Goal: Task Accomplishment & Management: Check status

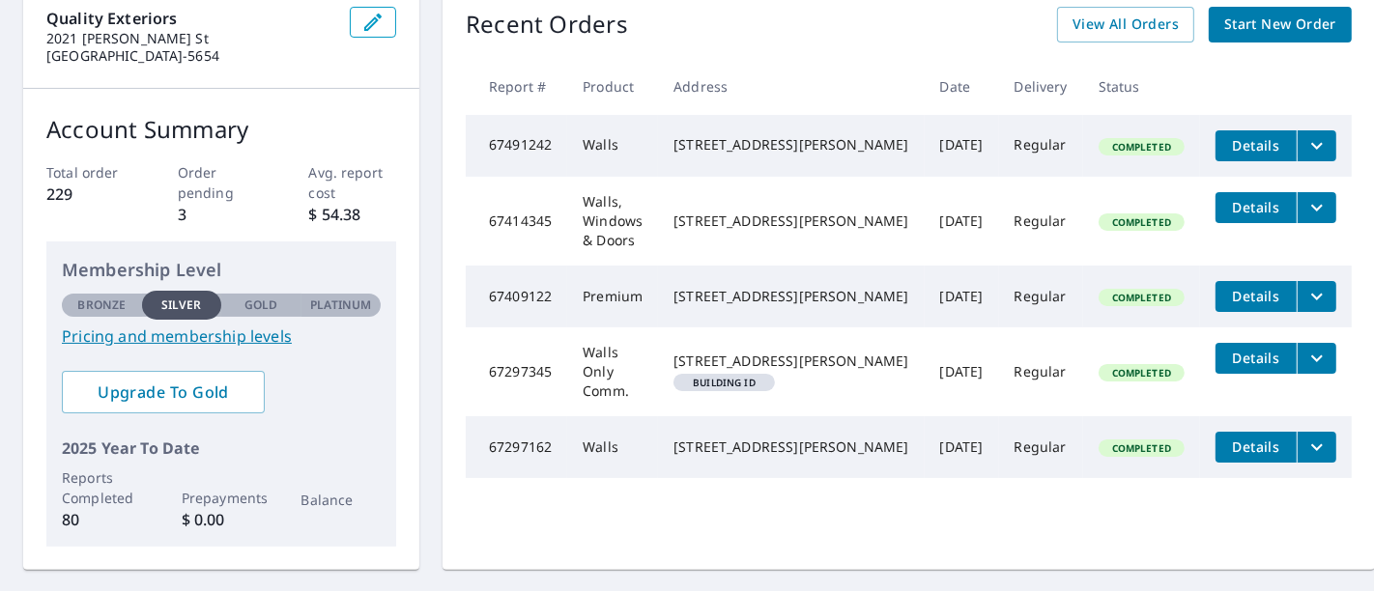
scroll to position [214, 0]
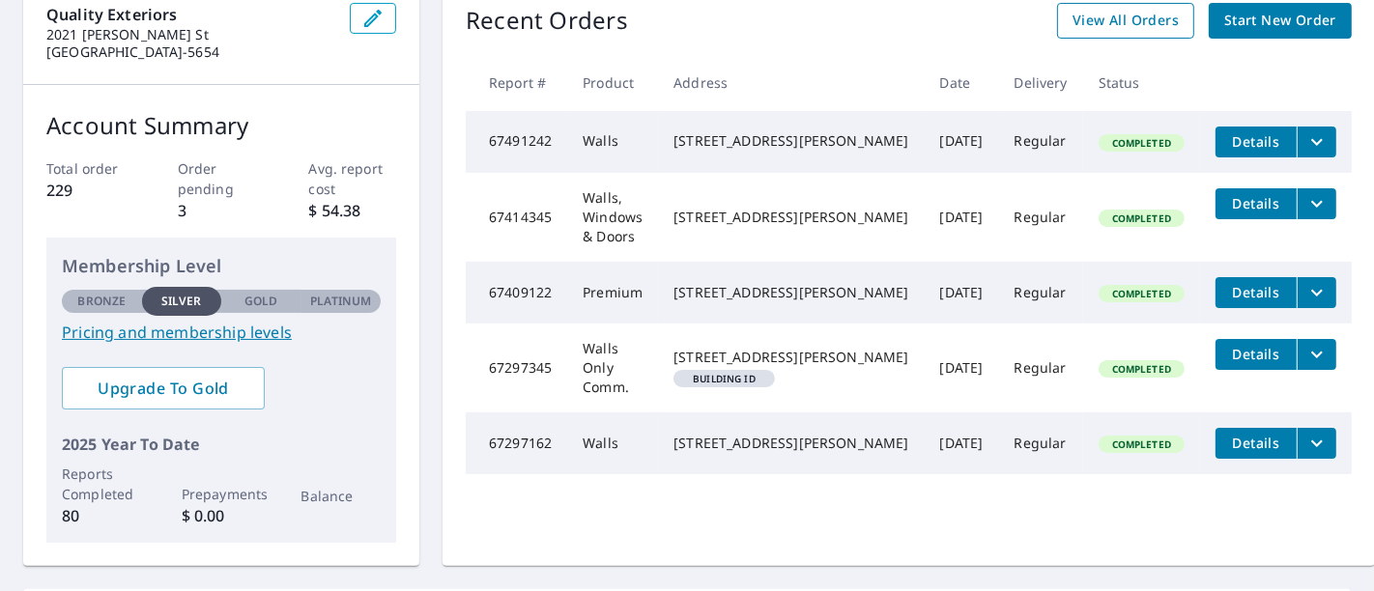
click at [1096, 24] on span "View All Orders" at bounding box center [1125, 21] width 106 height 24
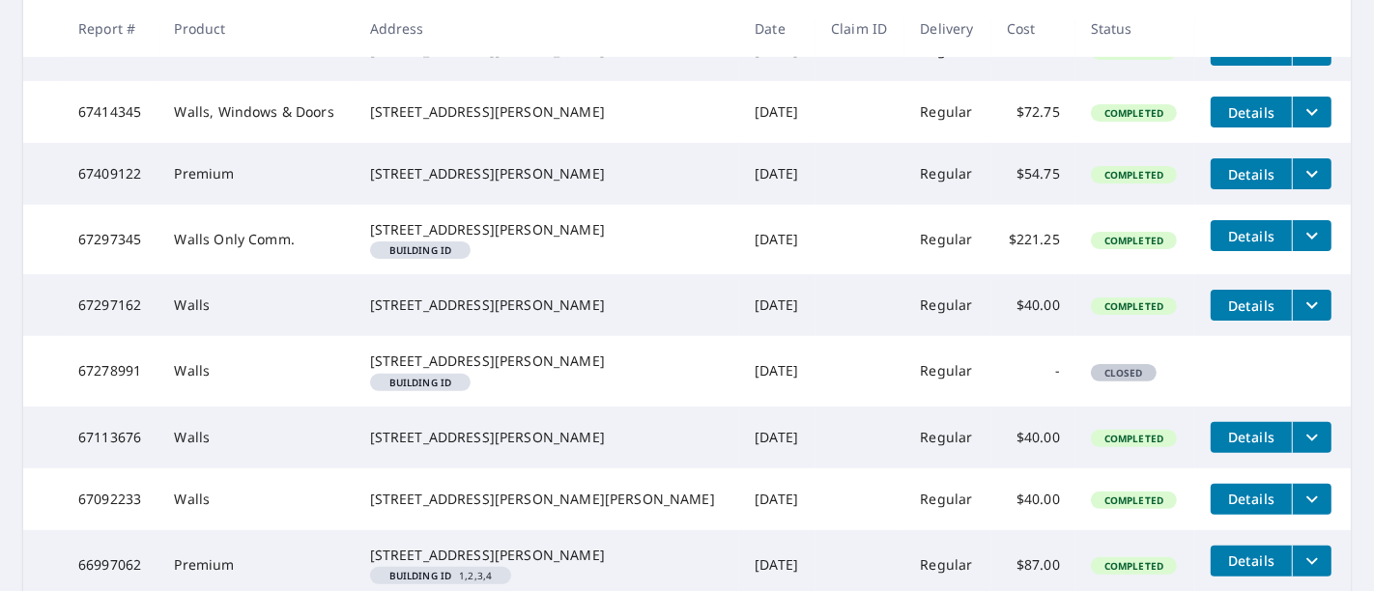
scroll to position [301, 0]
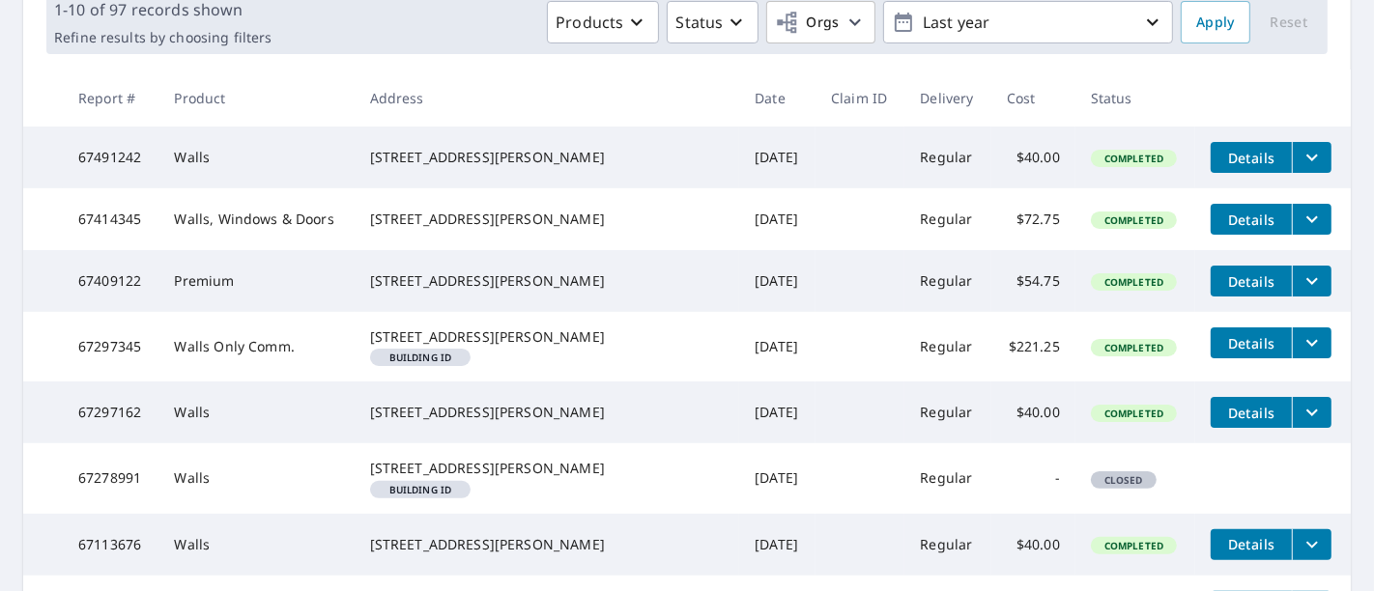
click at [1300, 355] on icon "filesDropdownBtn-67297345" at bounding box center [1311, 342] width 23 height 23
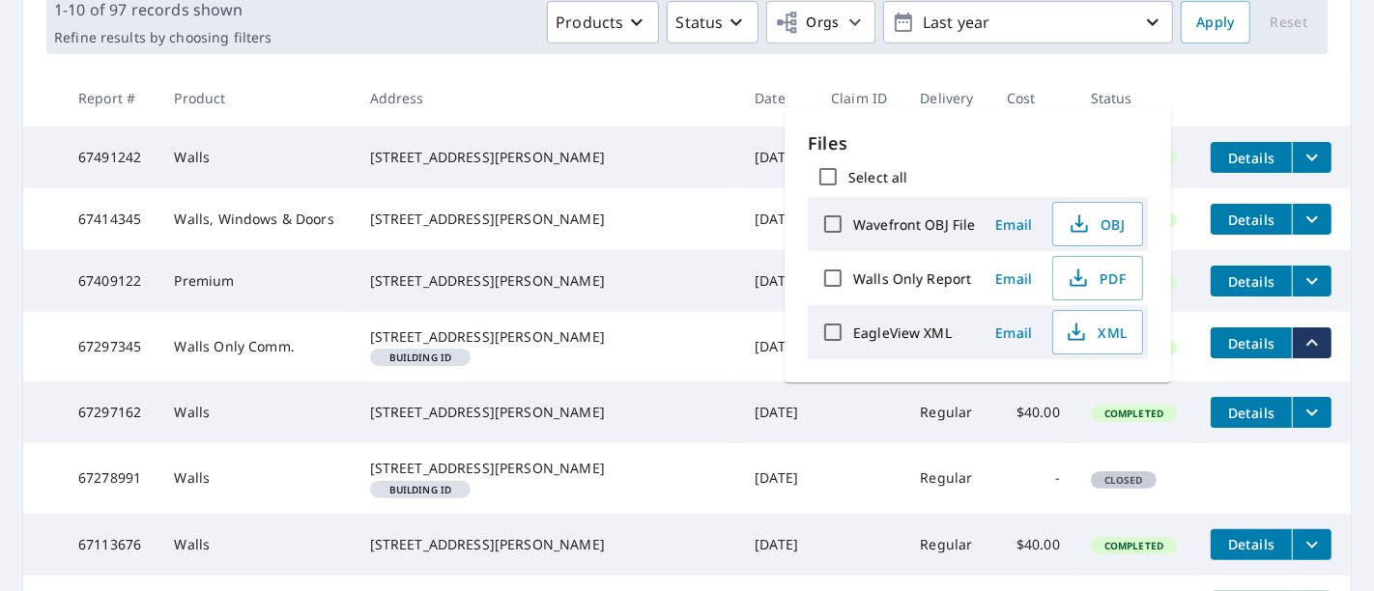
click at [815, 382] on td at bounding box center [859, 347] width 89 height 70
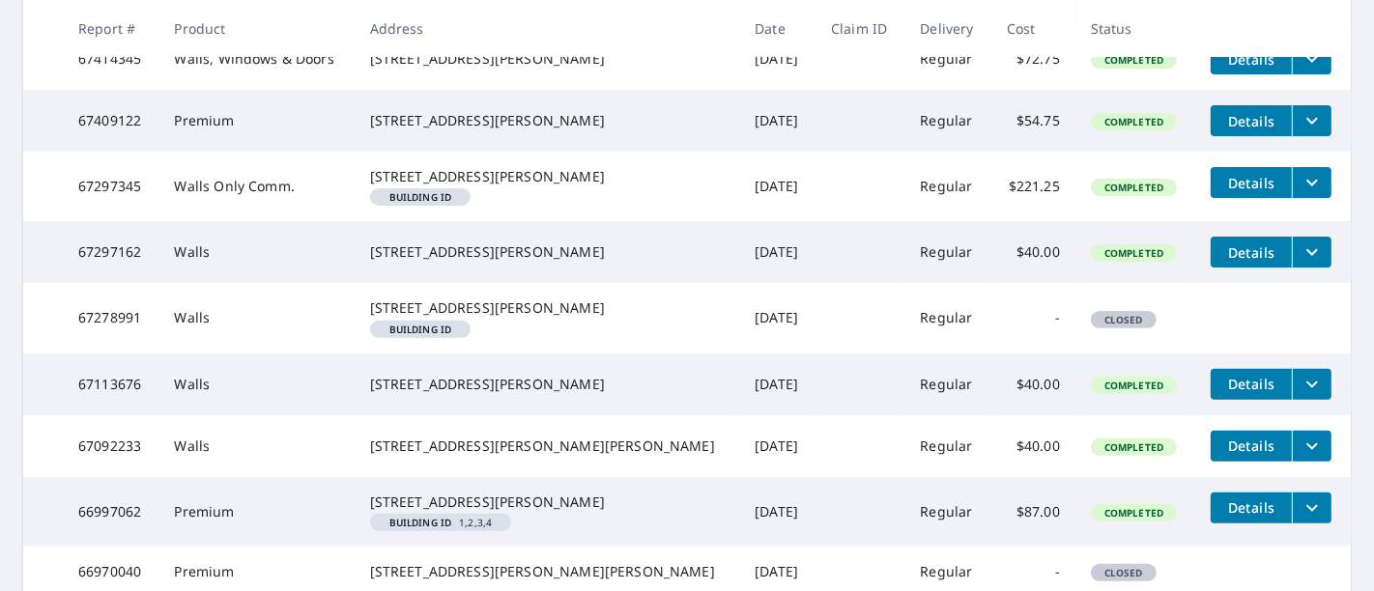
scroll to position [683, 0]
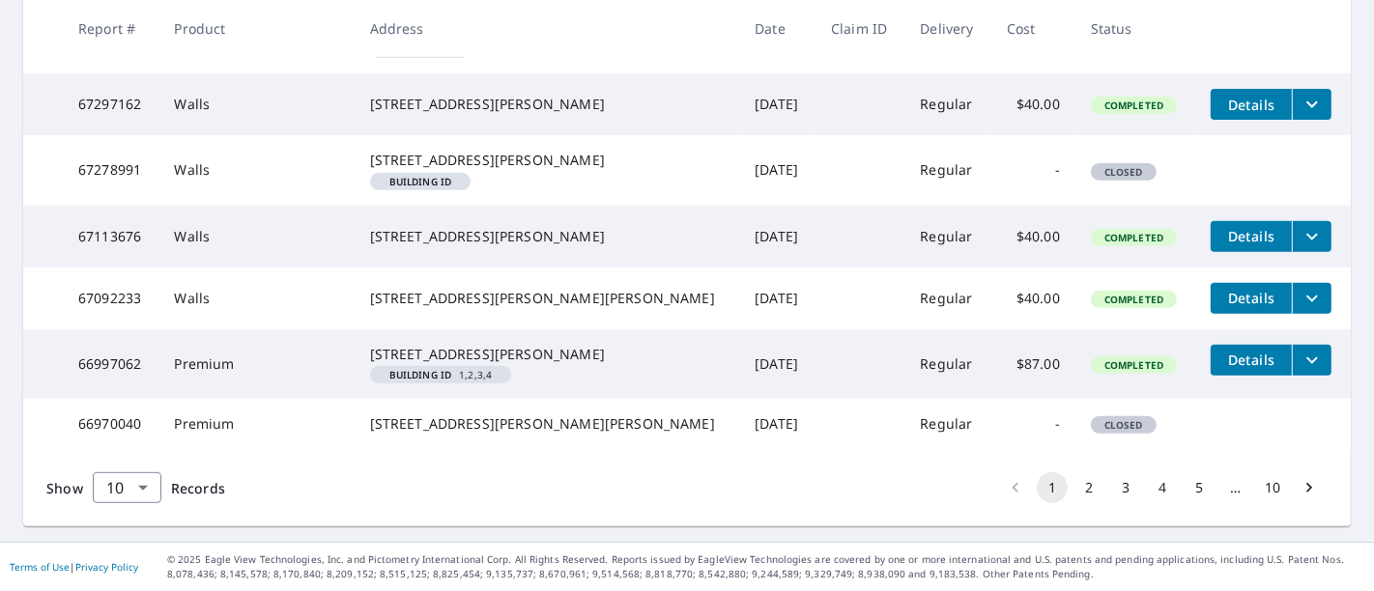
click at [1073, 503] on button "2" at bounding box center [1088, 487] width 31 height 31
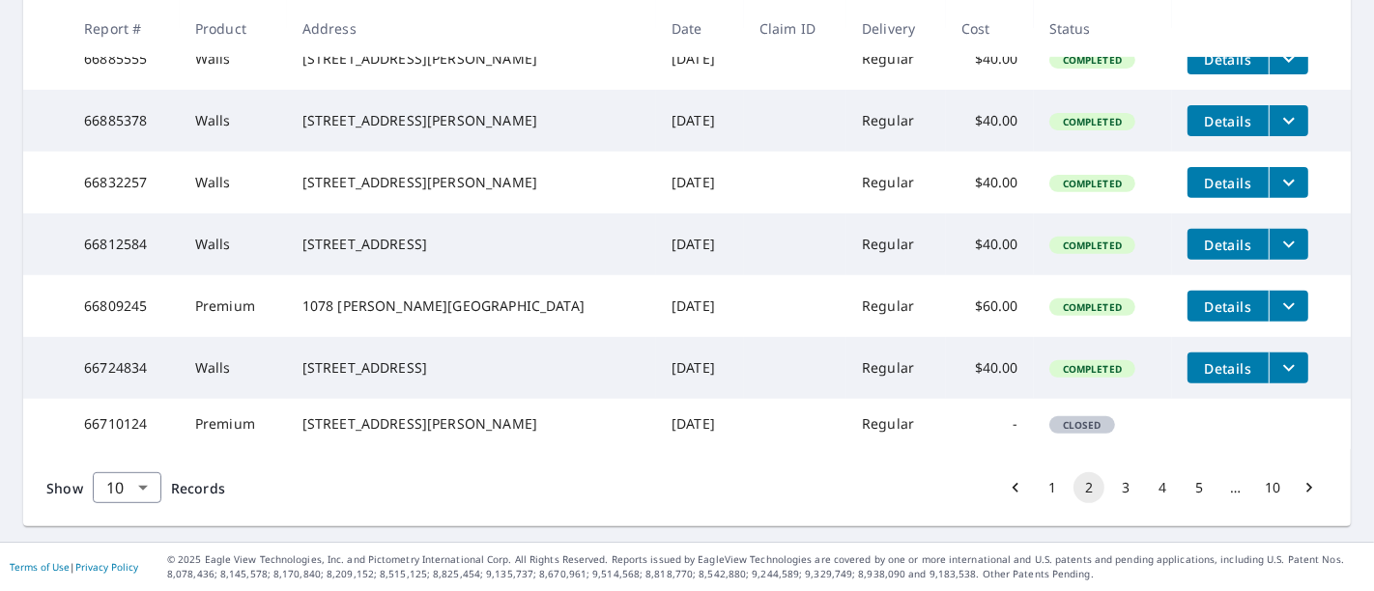
scroll to position [673, 0]
click at [1119, 485] on button "3" at bounding box center [1125, 487] width 31 height 31
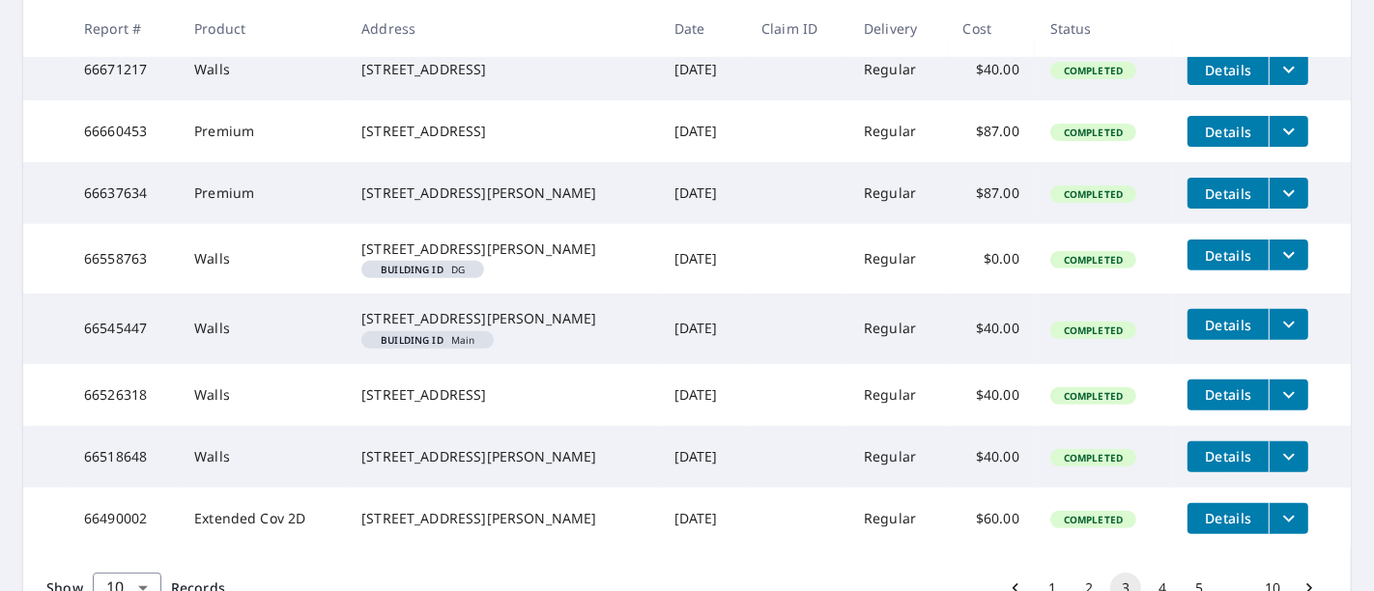
scroll to position [643, 0]
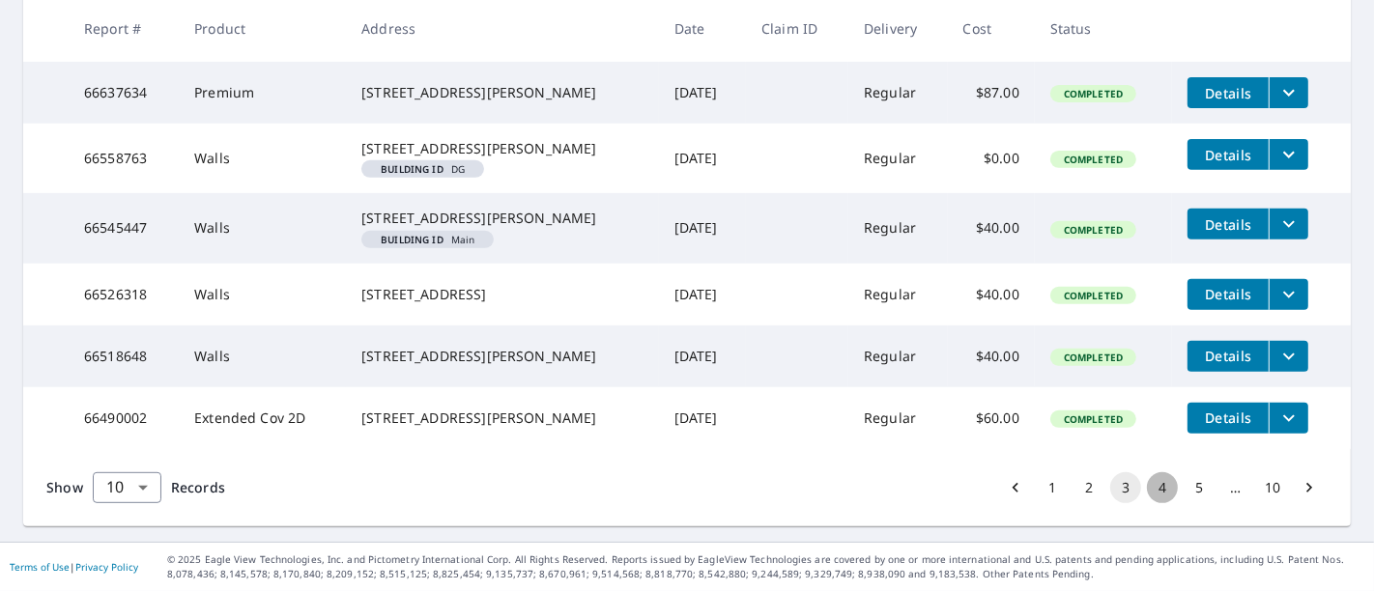
click at [1148, 503] on button "4" at bounding box center [1162, 487] width 31 height 31
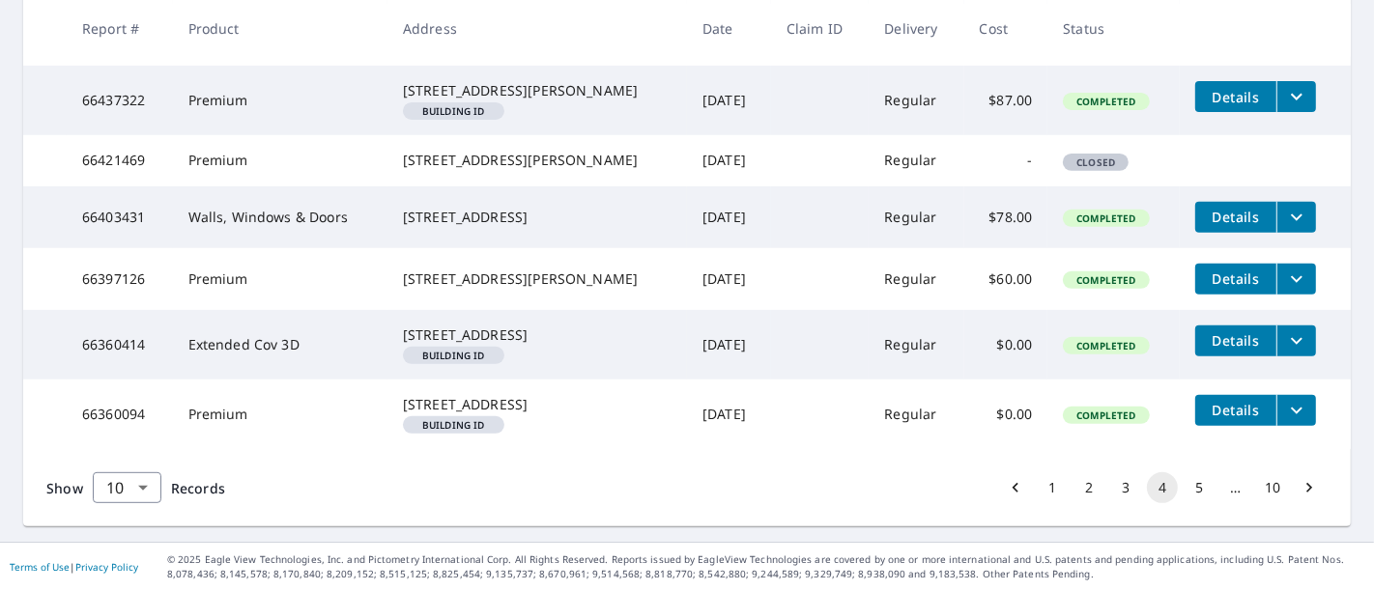
scroll to position [731, 0]
click at [1183, 489] on button "5" at bounding box center [1198, 487] width 31 height 31
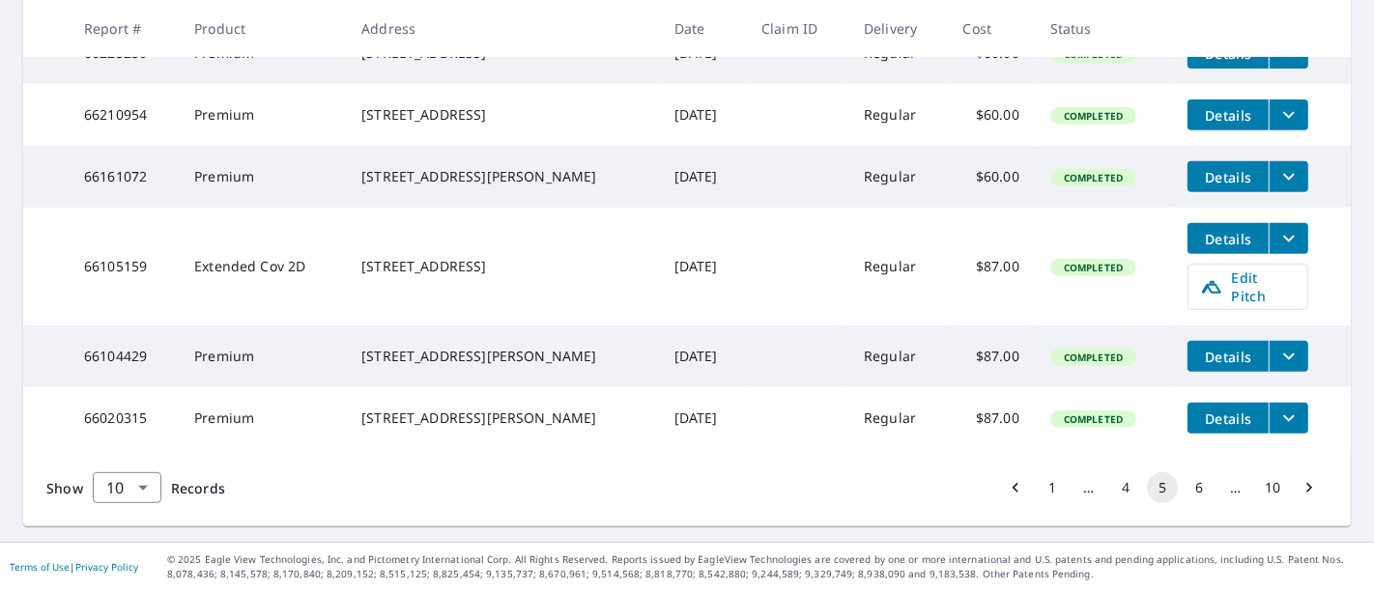
scroll to position [765, 0]
click at [1191, 493] on button "6" at bounding box center [1198, 487] width 31 height 31
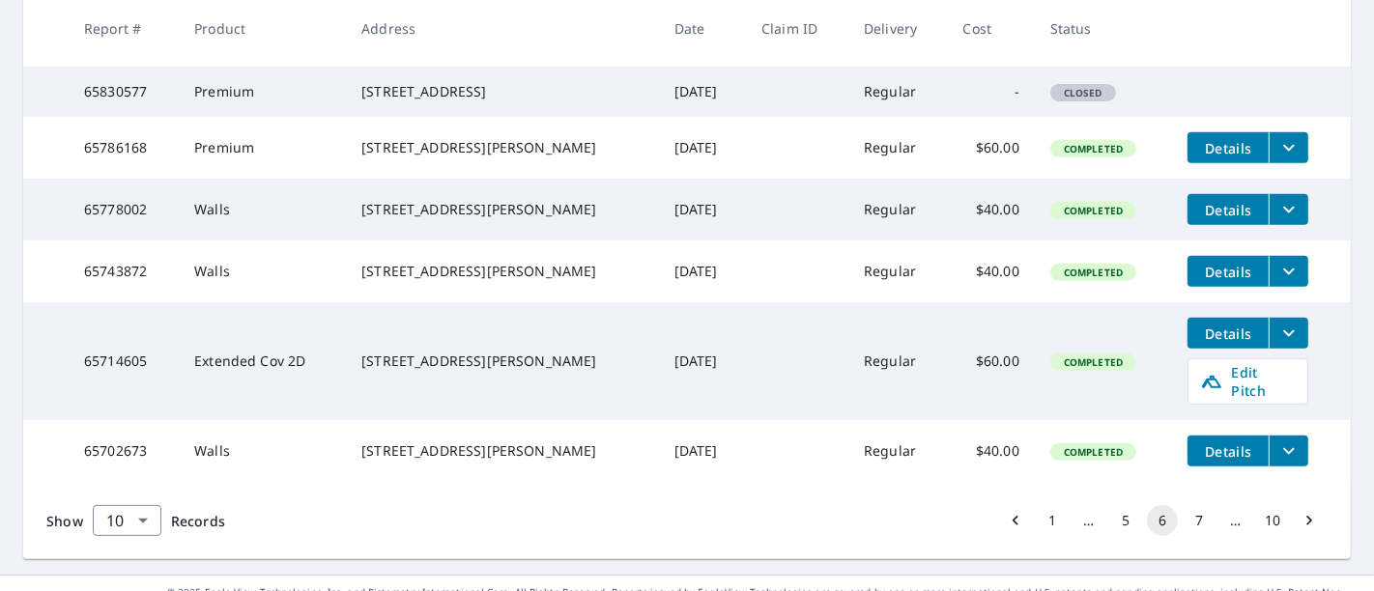
scroll to position [742, 0]
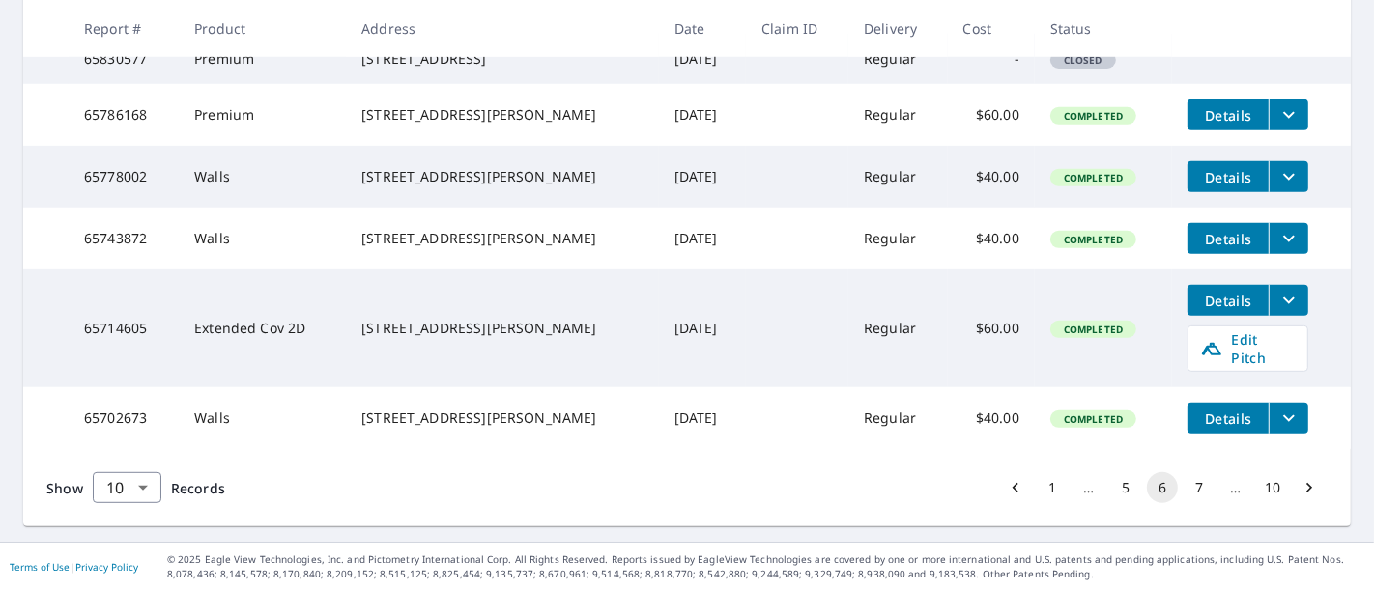
click at [1184, 493] on button "7" at bounding box center [1198, 487] width 31 height 31
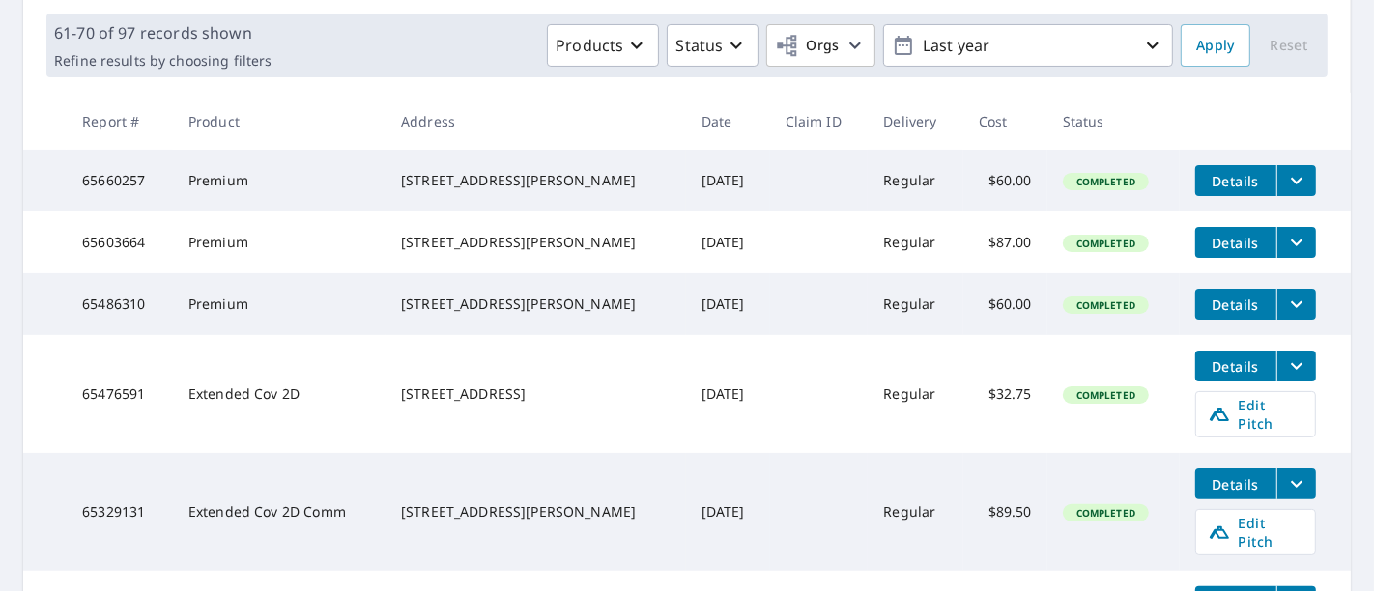
scroll to position [742, 0]
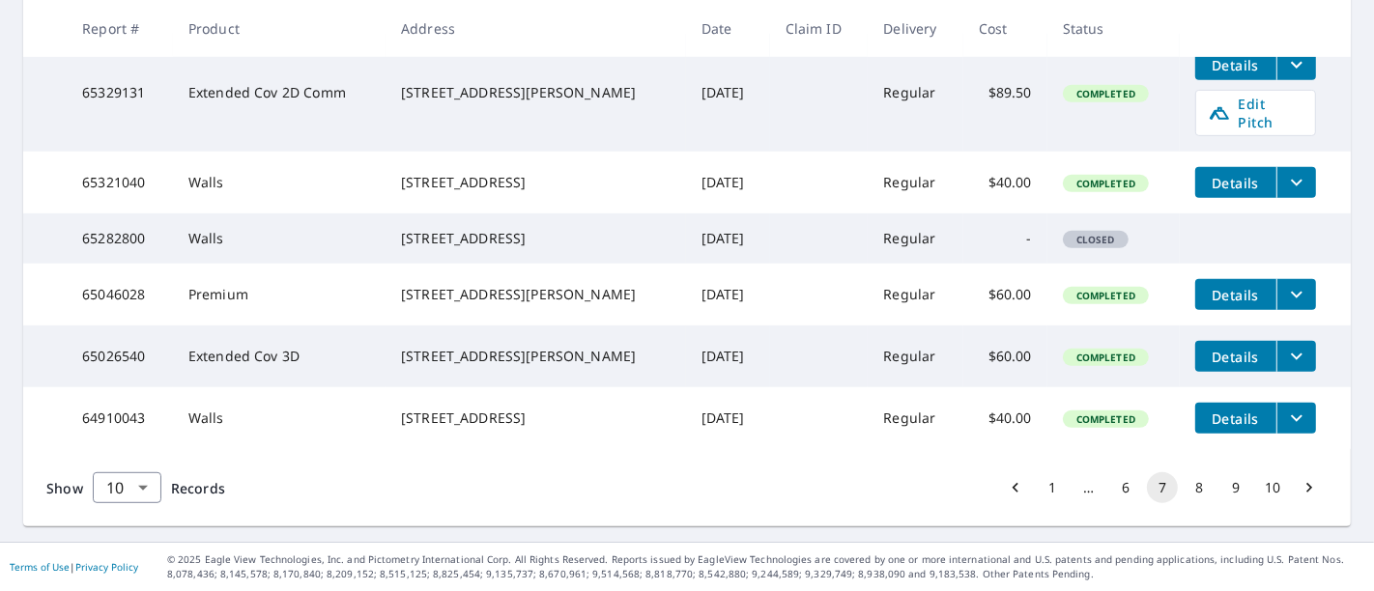
click at [1220, 487] on button "9" at bounding box center [1235, 487] width 31 height 31
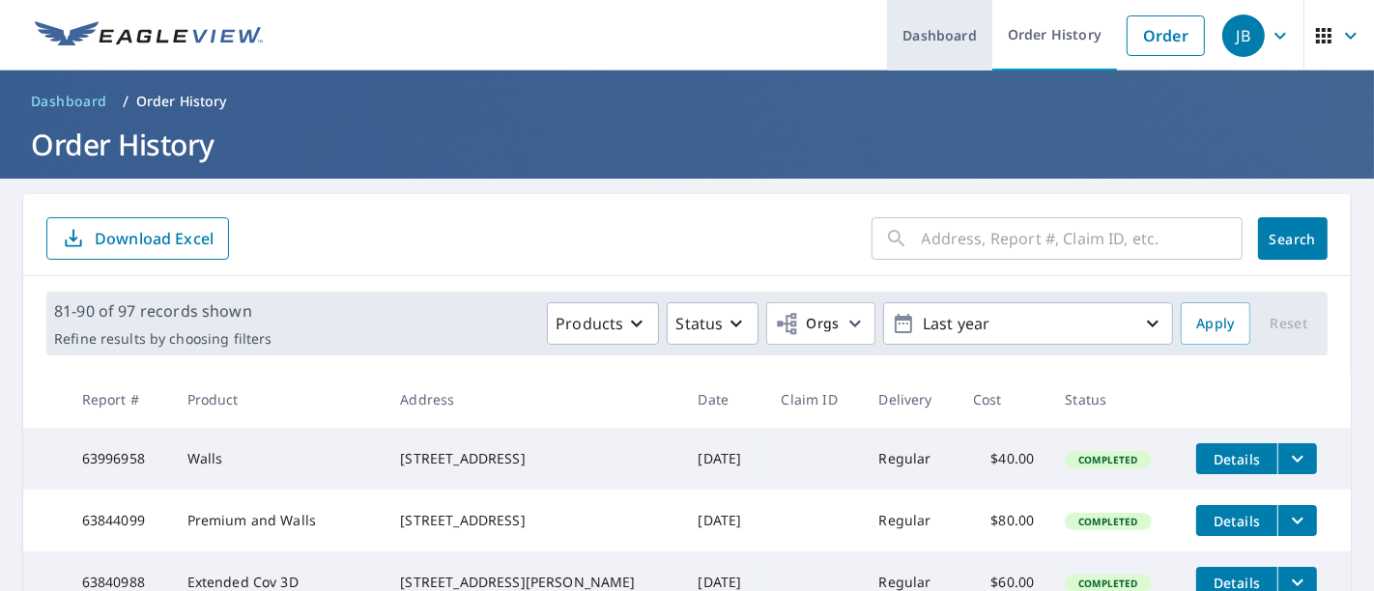
click at [936, 40] on link "Dashboard" at bounding box center [939, 35] width 105 height 71
